Goal: Communication & Community: Participate in discussion

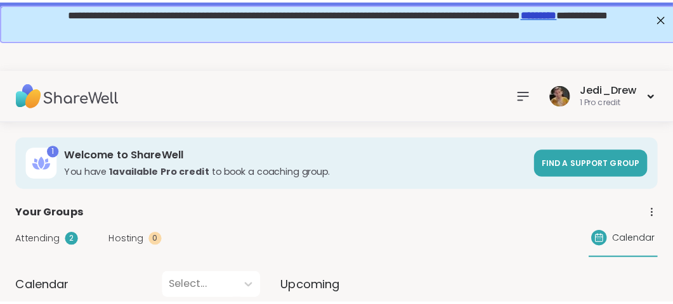
scroll to position [190, 0]
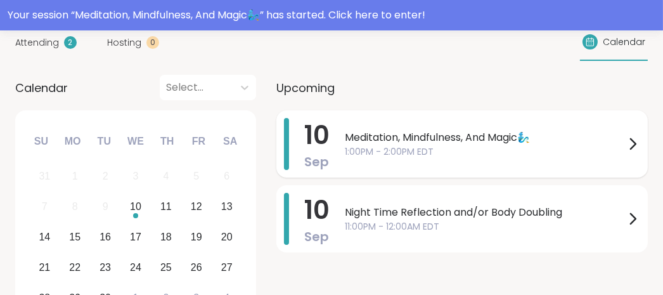
click at [434, 134] on span "Meditation, Mindfulness, And Magic🧞‍♂️" at bounding box center [485, 137] width 280 height 15
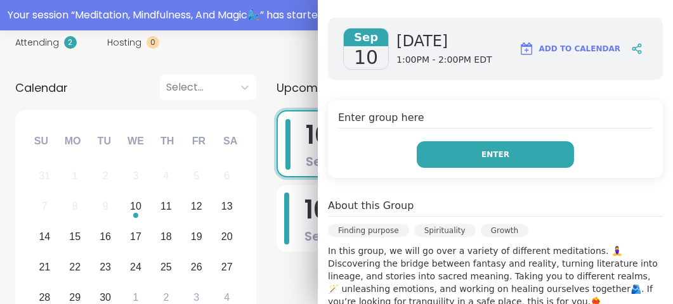
click at [465, 152] on button "Enter" at bounding box center [495, 154] width 157 height 27
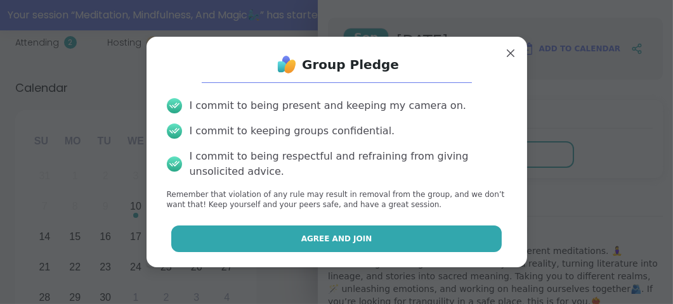
click at [370, 237] on button "Agree and Join" at bounding box center [336, 239] width 330 height 27
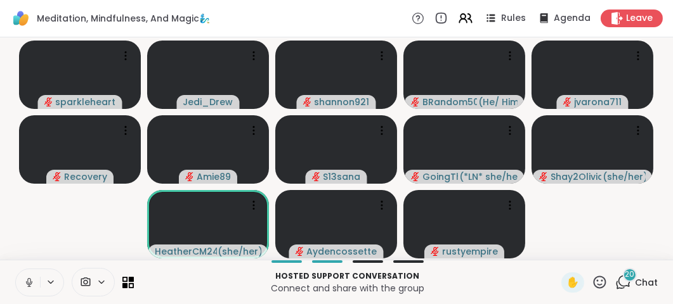
click at [22, 289] on button at bounding box center [28, 283] width 24 height 27
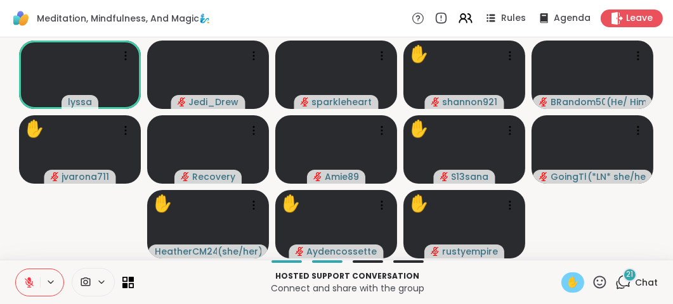
click at [566, 285] on span "✋" at bounding box center [572, 282] width 13 height 15
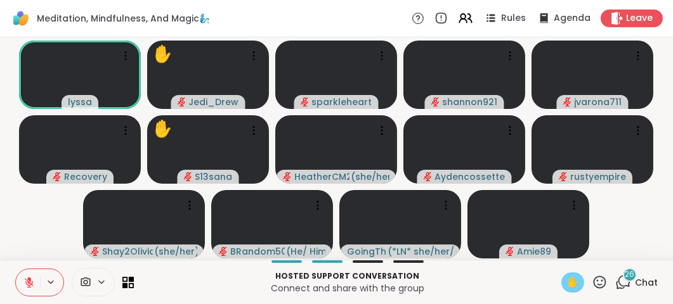
click at [561, 283] on div "✋" at bounding box center [572, 283] width 23 height 20
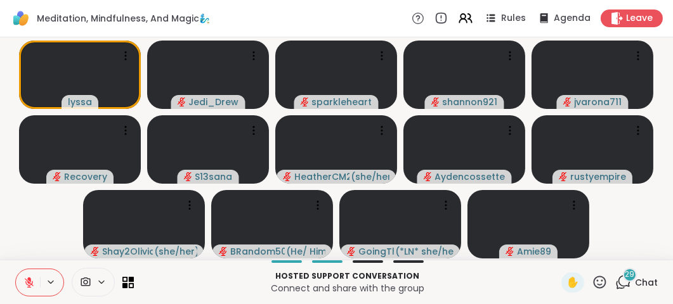
click at [598, 280] on icon at bounding box center [600, 283] width 16 height 16
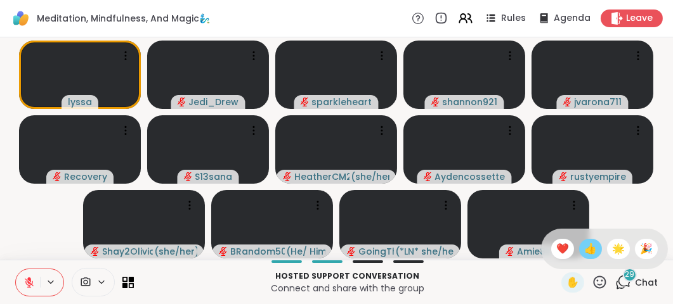
click at [585, 252] on span "👍" at bounding box center [590, 249] width 13 height 15
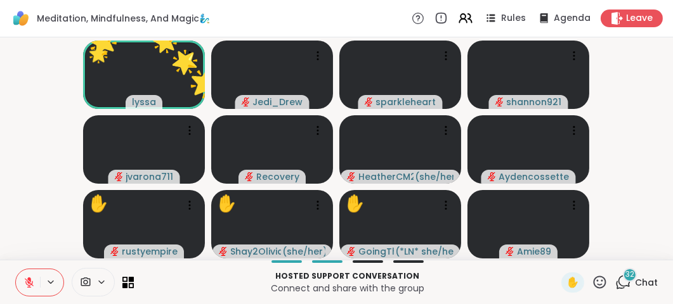
click at [38, 283] on button at bounding box center [28, 283] width 24 height 27
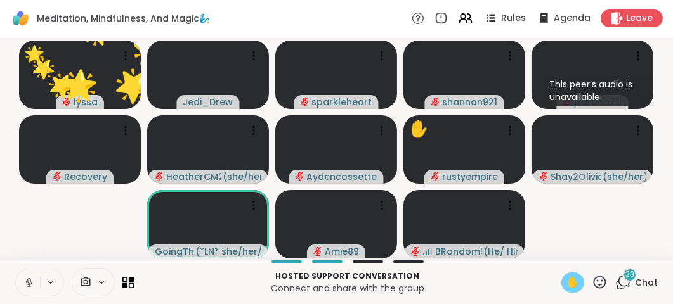
click at [561, 287] on div "✋" at bounding box center [572, 283] width 23 height 20
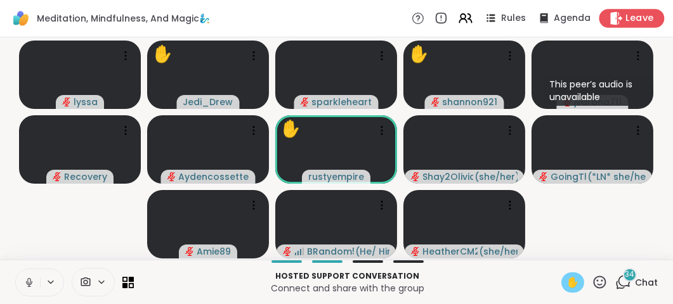
click at [603, 26] on div "Leave" at bounding box center [631, 18] width 65 height 18
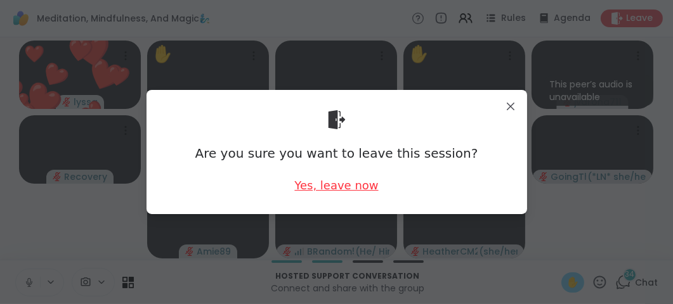
click at [328, 192] on div "Yes, leave now" at bounding box center [336, 186] width 84 height 16
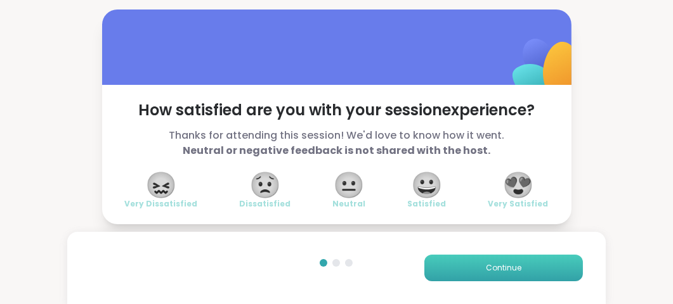
click at [455, 272] on button "Continue" at bounding box center [503, 268] width 159 height 27
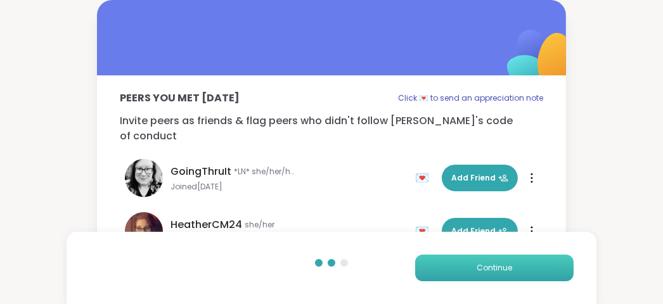
click at [455, 272] on button "Continue" at bounding box center [494, 268] width 159 height 27
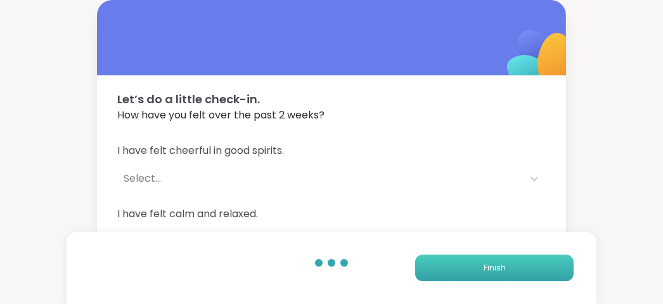
click at [455, 272] on button "Finish" at bounding box center [494, 268] width 159 height 27
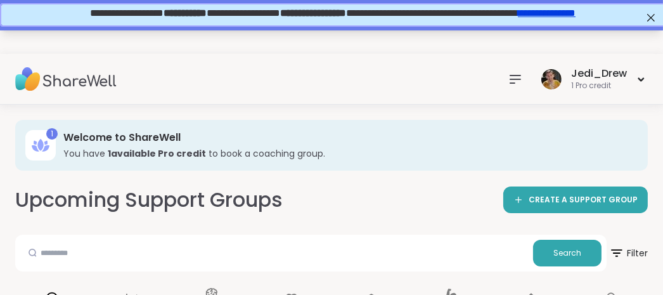
click at [286, 30] on div "Your session “ Meditation, Mindfulness, And Magic🧞‍♂️ ” has started. Click here…" at bounding box center [331, 15] width 663 height 30
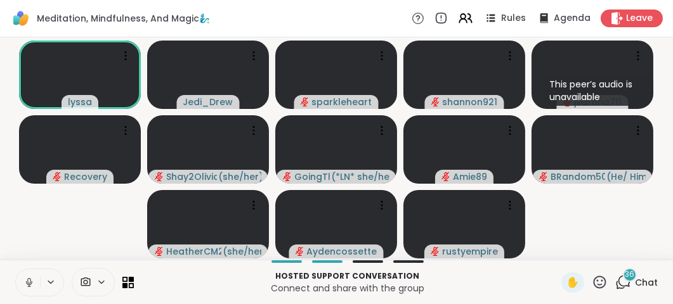
click at [38, 286] on button at bounding box center [28, 283] width 24 height 27
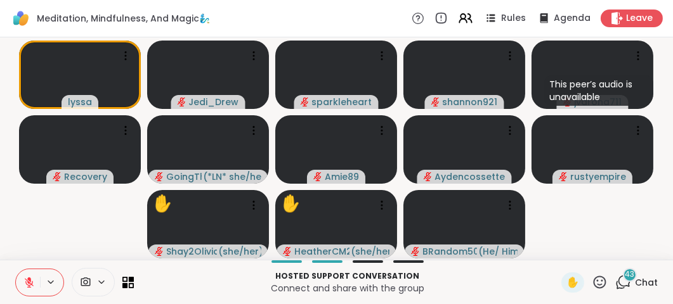
click at [17, 286] on button at bounding box center [28, 283] width 24 height 27
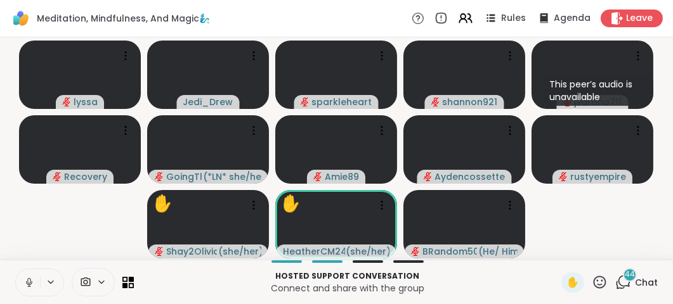
click at [17, 286] on button at bounding box center [28, 283] width 24 height 27
click at [633, 16] on span "Leave" at bounding box center [640, 18] width 28 height 13
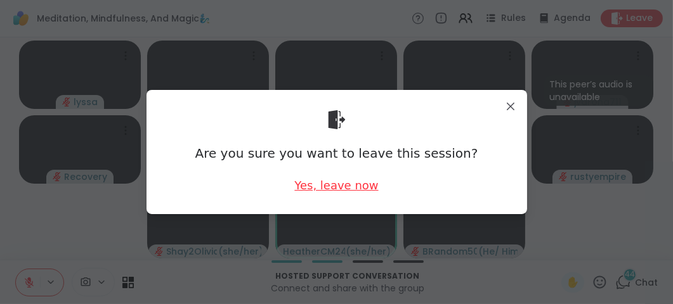
click at [329, 192] on div "Yes, leave now" at bounding box center [336, 186] width 84 height 16
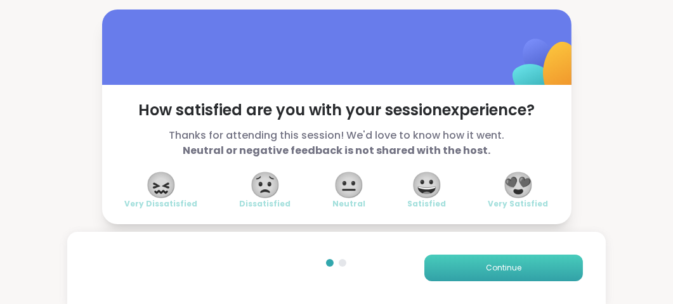
click at [500, 256] on button "Continue" at bounding box center [503, 268] width 159 height 27
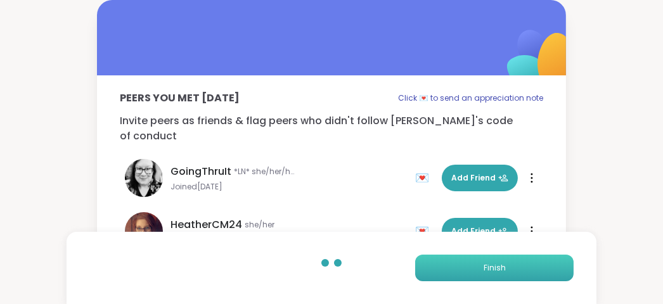
click at [500, 256] on button "Finish" at bounding box center [494, 268] width 159 height 27
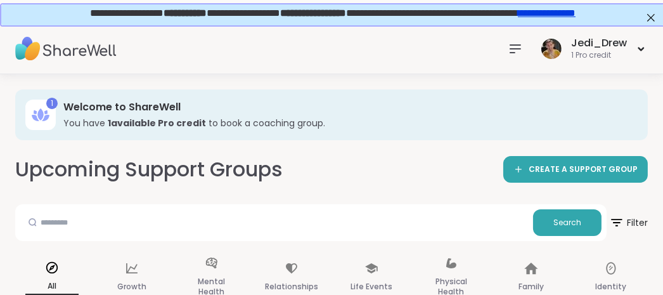
click at [516, 51] on icon at bounding box center [515, 48] width 15 height 15
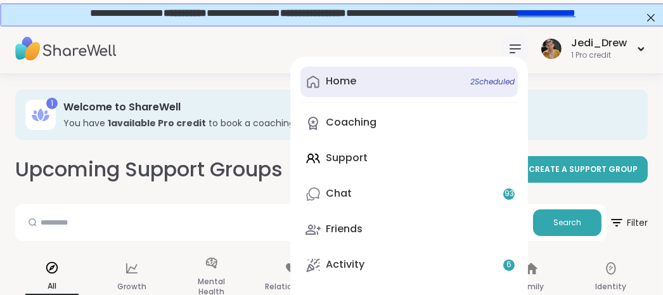
click at [495, 79] on span "2 Scheduled" at bounding box center [493, 82] width 44 height 10
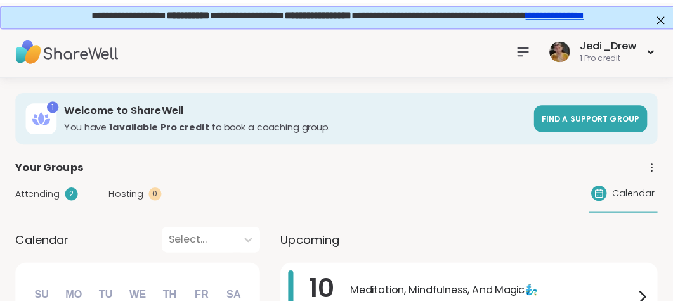
scroll to position [190, 0]
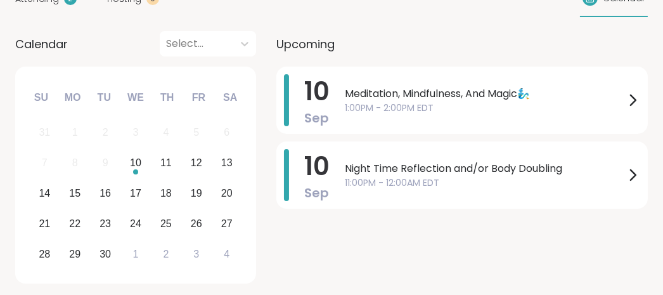
click at [495, 79] on div "Meditation, Mindfulness, And Magic🧞‍♂️ 1:00PM - 2:00PM EDT" at bounding box center [493, 100] width 296 height 52
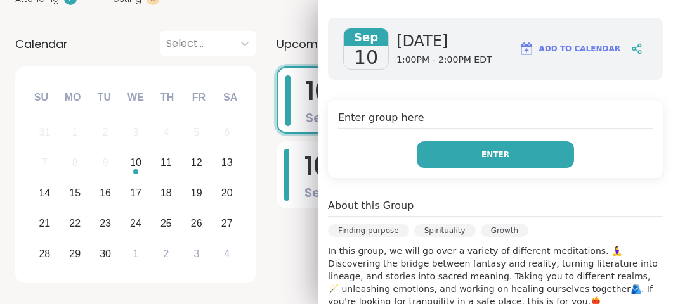
click at [498, 163] on button "Enter" at bounding box center [495, 154] width 157 height 27
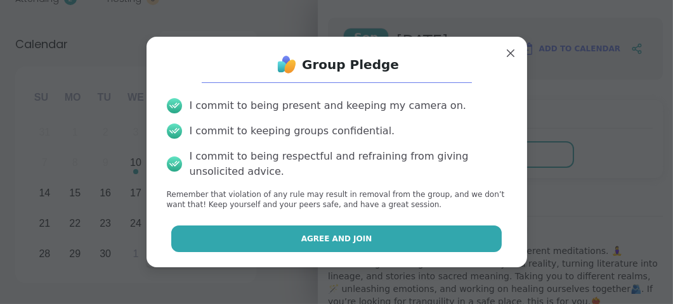
click at [411, 246] on button "Agree and Join" at bounding box center [336, 239] width 330 height 27
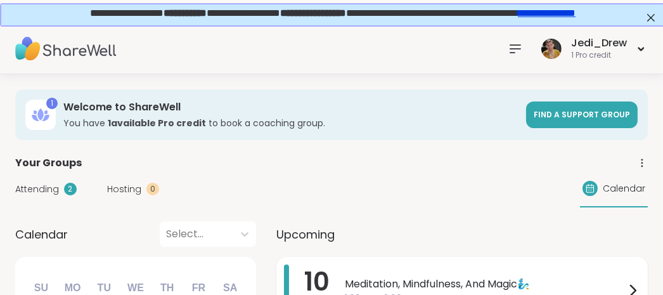
click at [433, 287] on span "Meditation, Mindfulness, And Magic🧞‍♂️" at bounding box center [485, 283] width 280 height 15
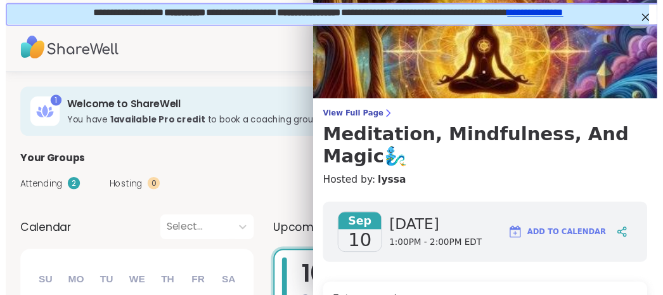
scroll to position [190, 0]
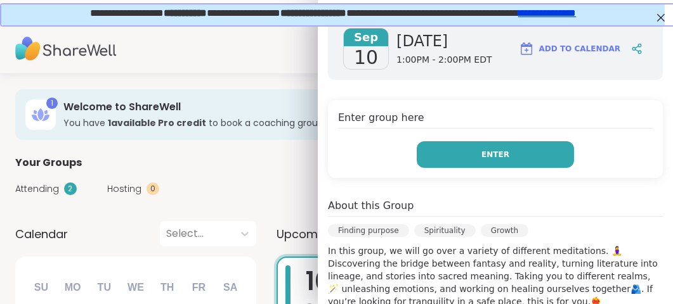
click at [481, 154] on span "Enter" at bounding box center [495, 154] width 28 height 11
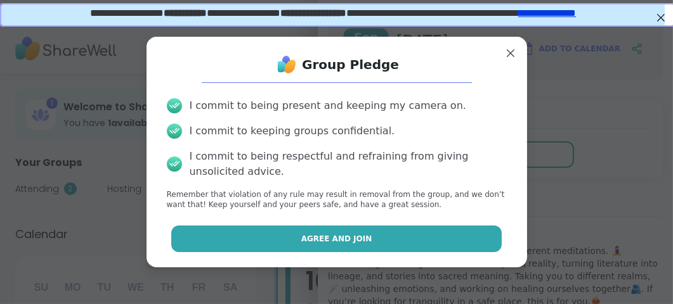
click at [377, 240] on button "Agree and Join" at bounding box center [336, 239] width 330 height 27
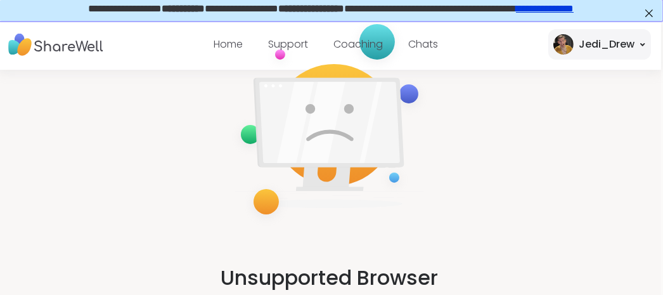
scroll to position [0, 2]
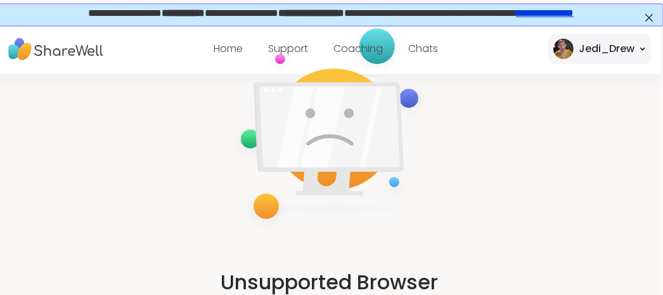
click at [563, 51] on img at bounding box center [564, 49] width 20 height 20
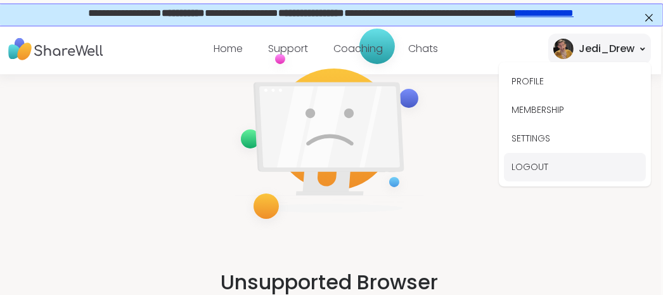
click at [524, 169] on button "LOGOUT" at bounding box center [575, 167] width 142 height 29
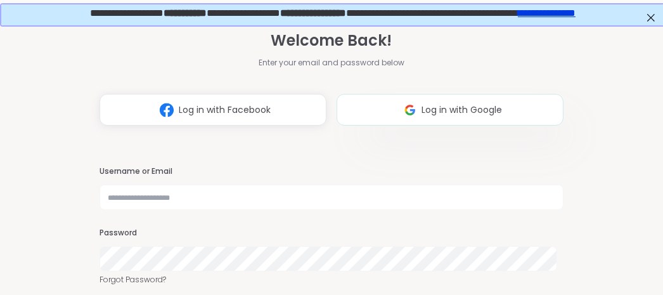
click at [460, 117] on span "Log in with Google" at bounding box center [462, 109] width 81 height 13
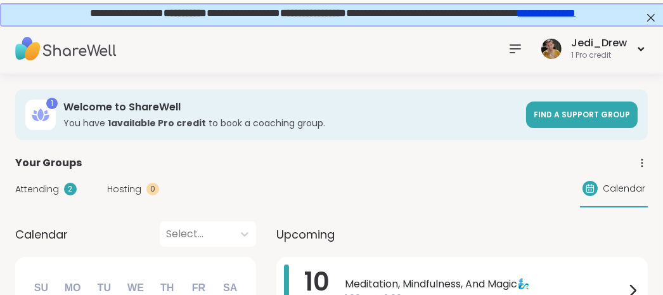
click at [395, 292] on span "1:00PM - 2:00PM EDT" at bounding box center [485, 298] width 280 height 13
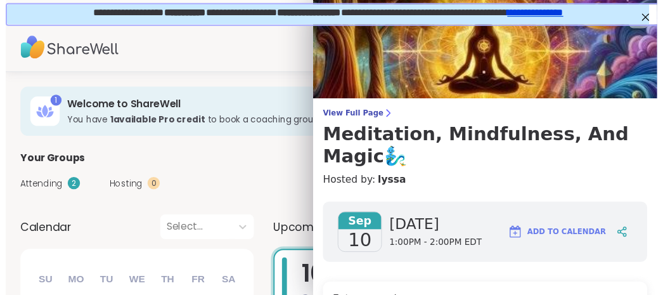
scroll to position [190, 0]
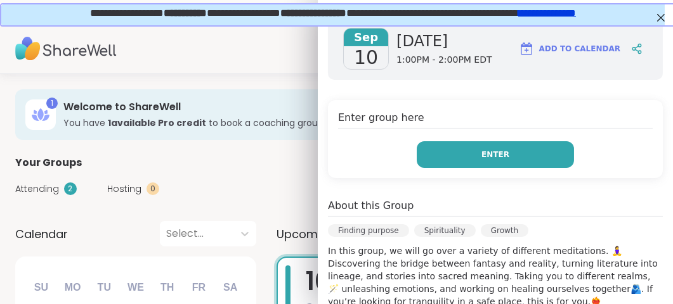
click at [497, 160] on button "Enter" at bounding box center [495, 154] width 157 height 27
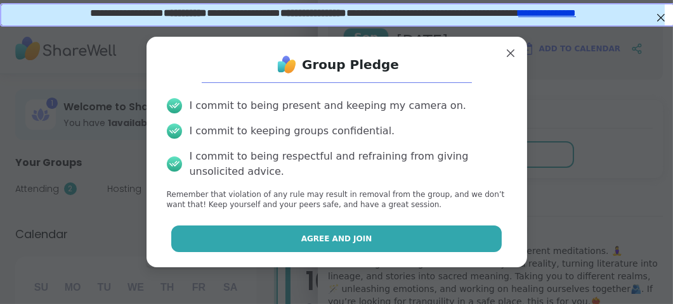
click at [338, 246] on button "Agree and Join" at bounding box center [336, 239] width 330 height 27
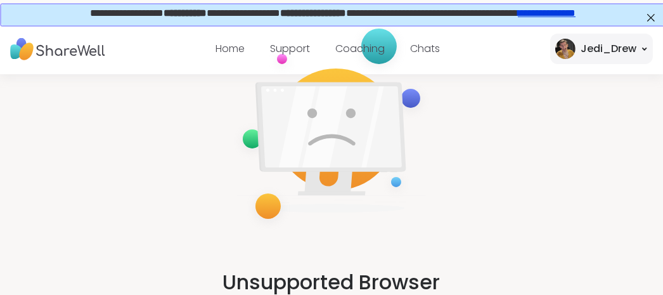
click at [29, 59] on img at bounding box center [57, 49] width 95 height 35
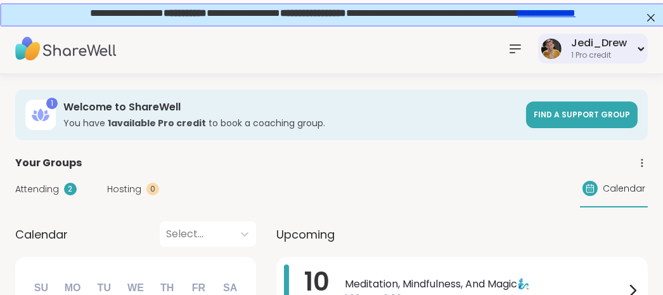
click at [599, 51] on div "1 Pro credit" at bounding box center [599, 55] width 56 height 11
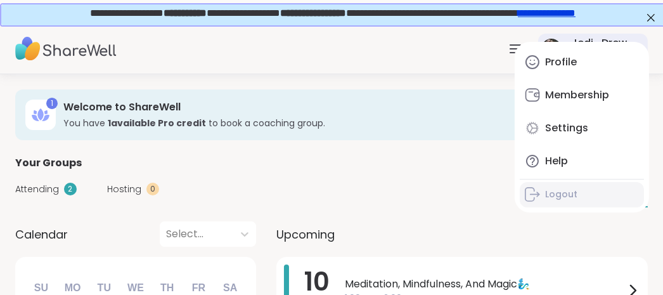
click at [561, 200] on div "Logout" at bounding box center [561, 194] width 32 height 13
